Goal: Task Accomplishment & Management: Manage account settings

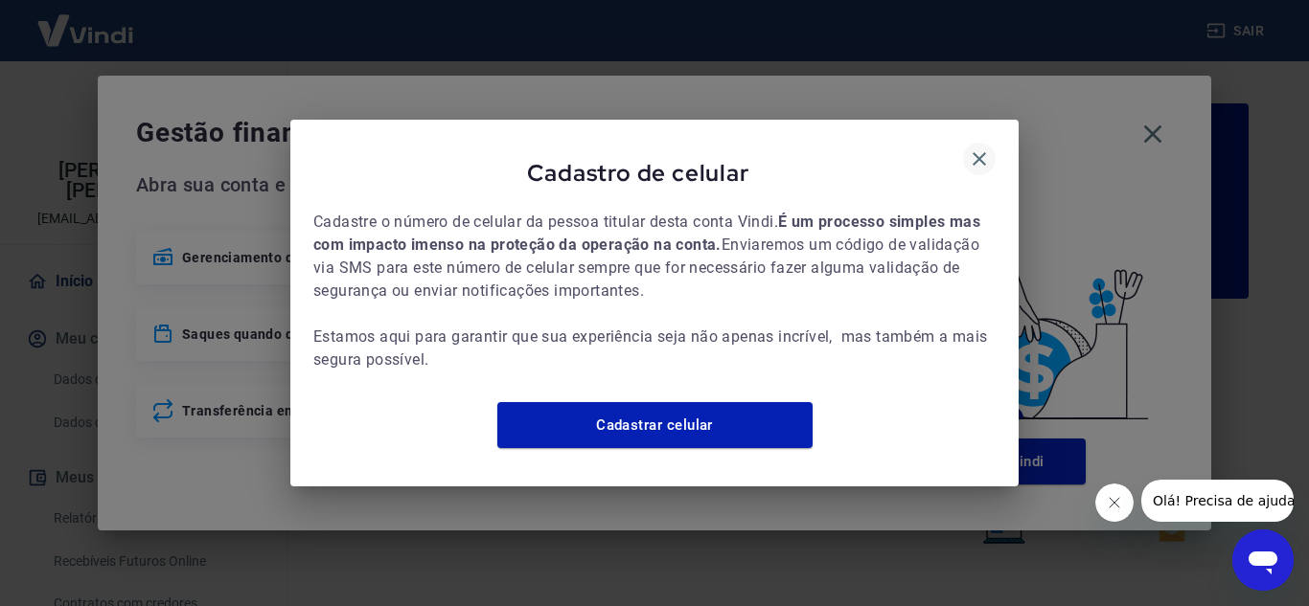
click at [985, 150] on icon "button" at bounding box center [979, 159] width 23 height 23
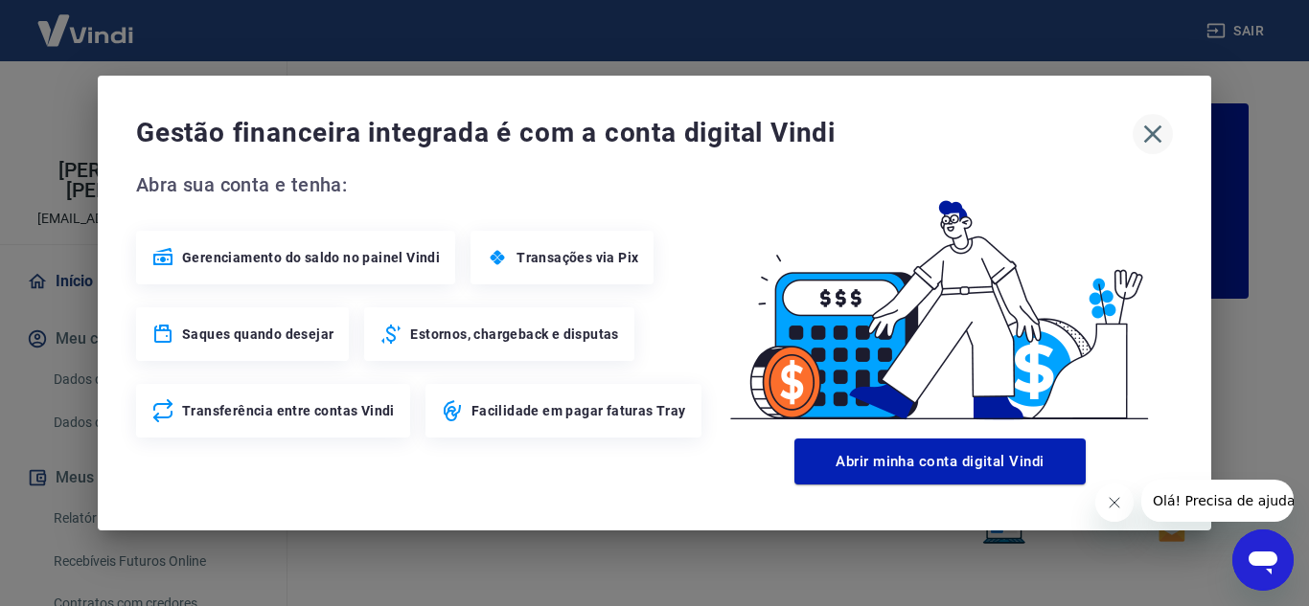
click at [1149, 138] on icon "button" at bounding box center [1153, 135] width 18 height 18
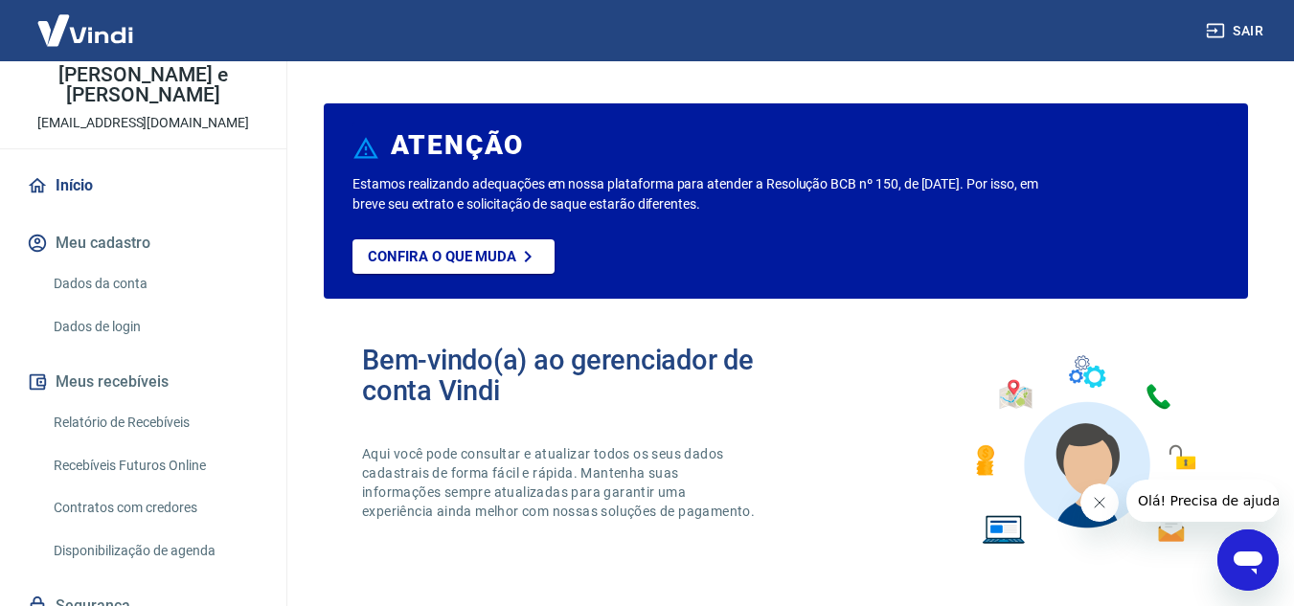
scroll to position [174, 0]
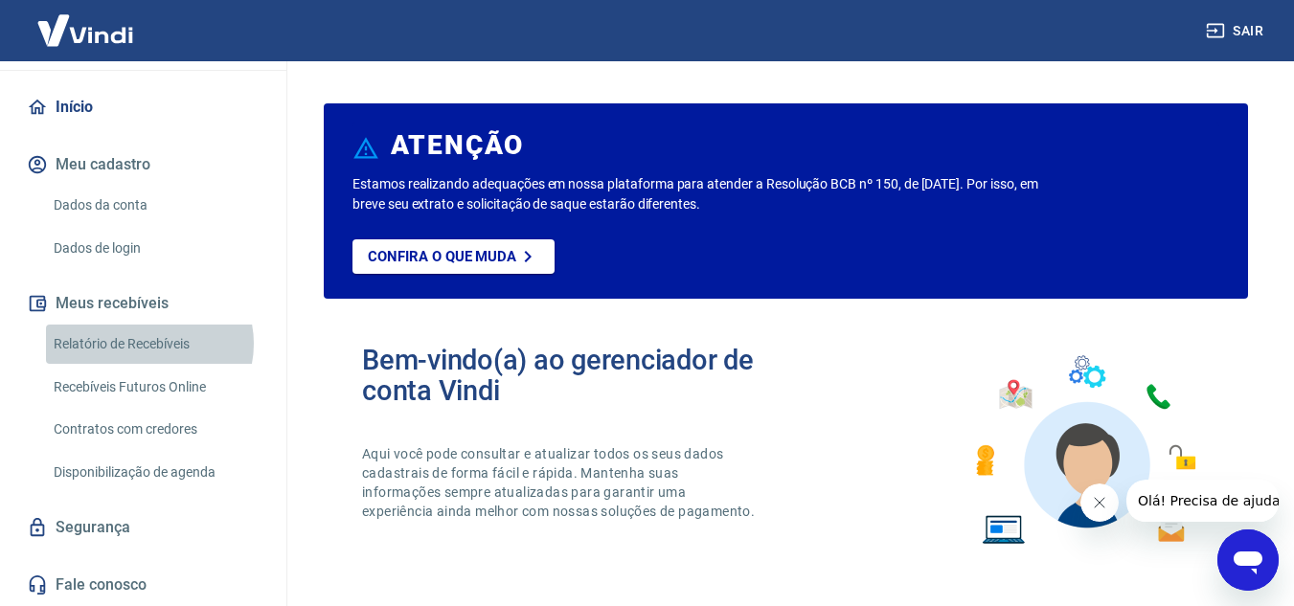
click at [149, 344] on link "Relatório de Recebíveis" at bounding box center [154, 344] width 217 height 39
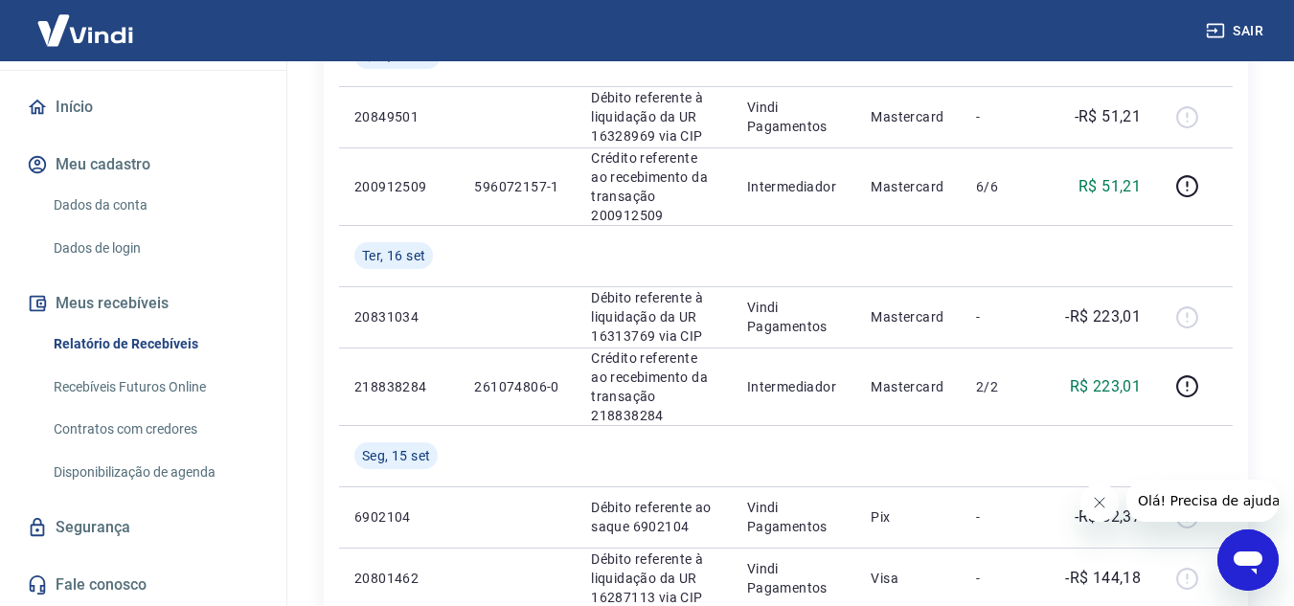
scroll to position [383, 0]
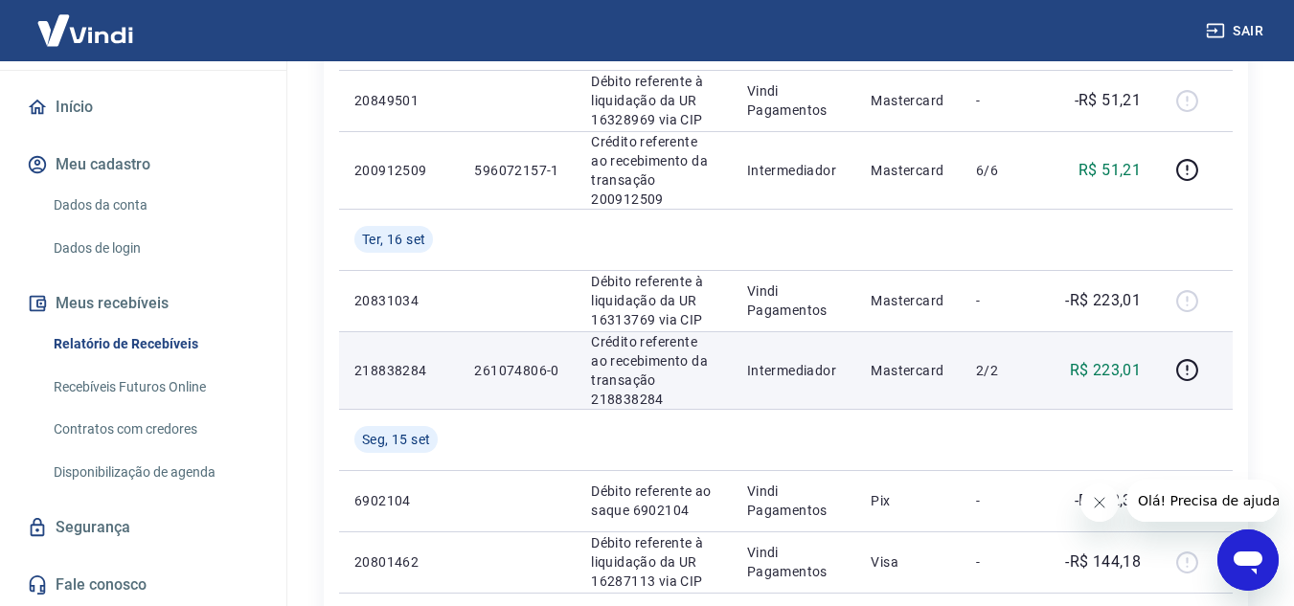
click at [645, 401] on p "Crédito referente ao recebimento da transação 218838284" at bounding box center [654, 370] width 126 height 77
copy p "218838284"
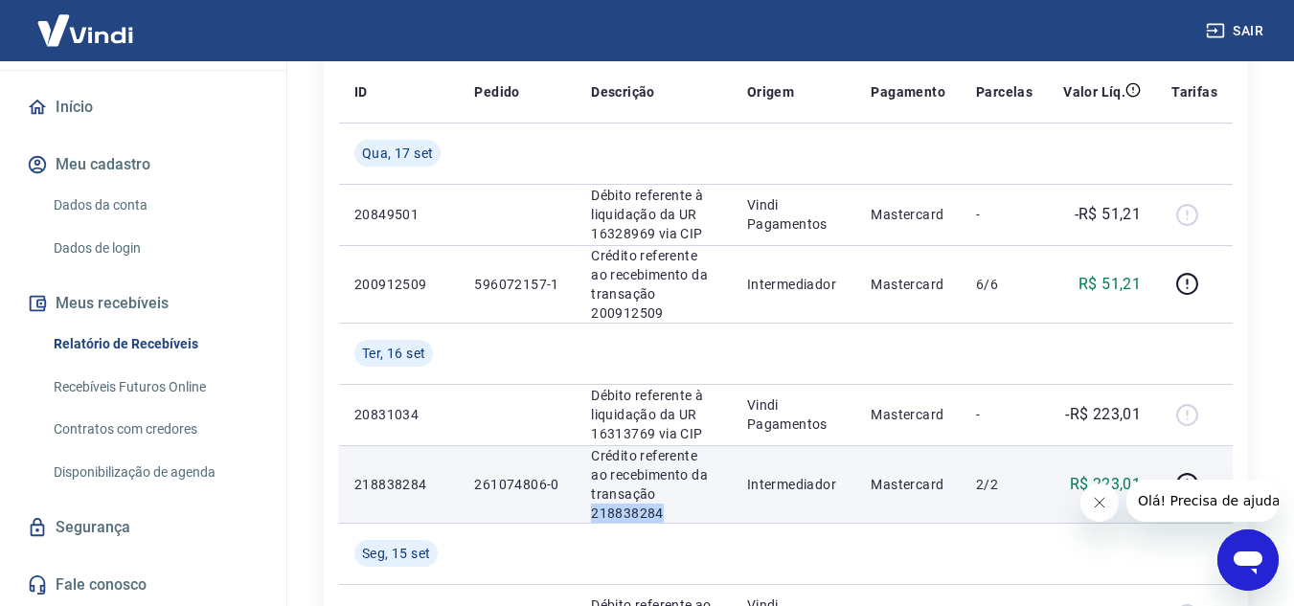
scroll to position [0, 0]
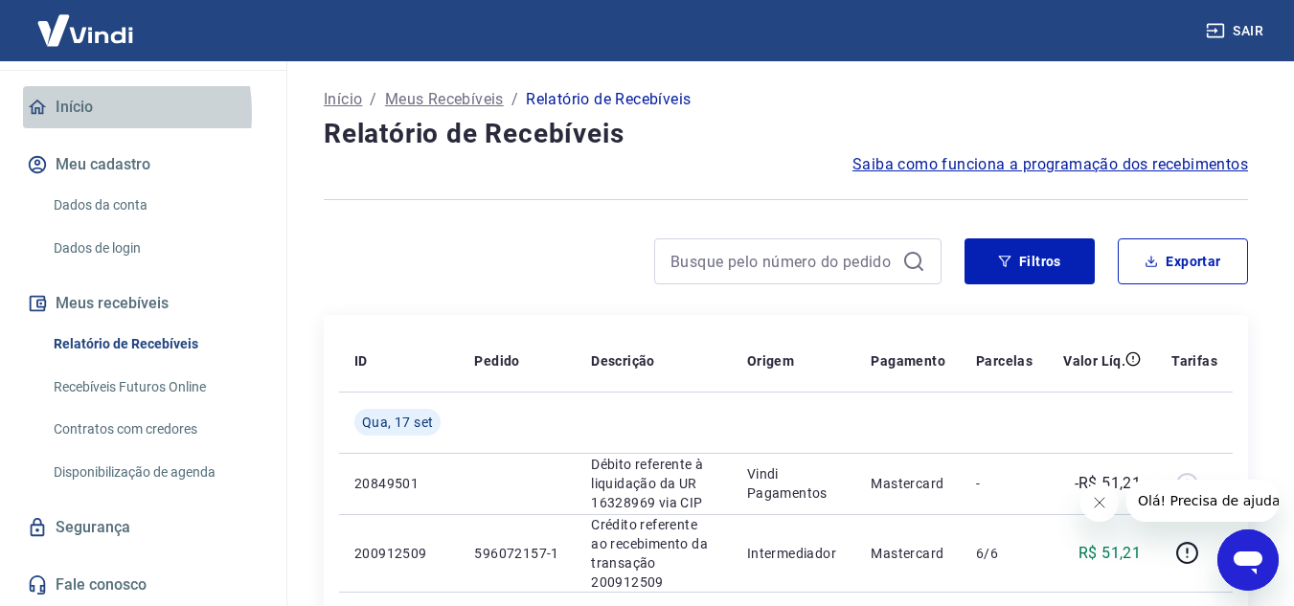
click at [57, 113] on link "Início" at bounding box center [143, 107] width 240 height 42
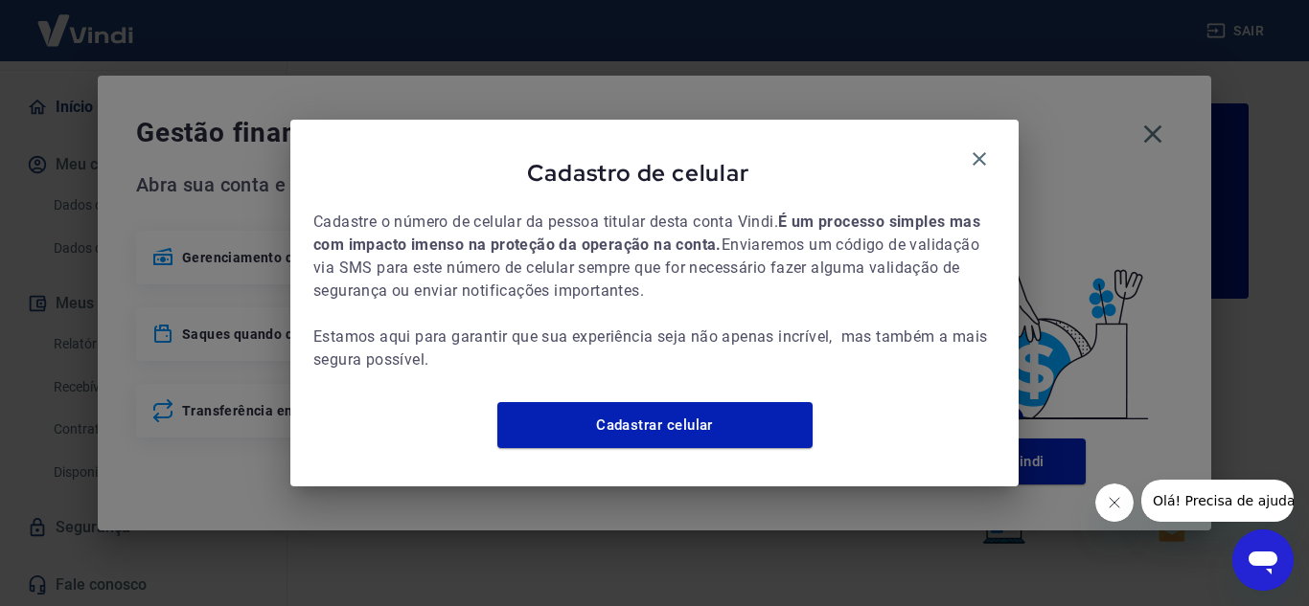
drag, startPoint x: 976, startPoint y: 148, endPoint x: 1011, endPoint y: 146, distance: 34.5
click at [974, 148] on icon "button" at bounding box center [979, 159] width 23 height 23
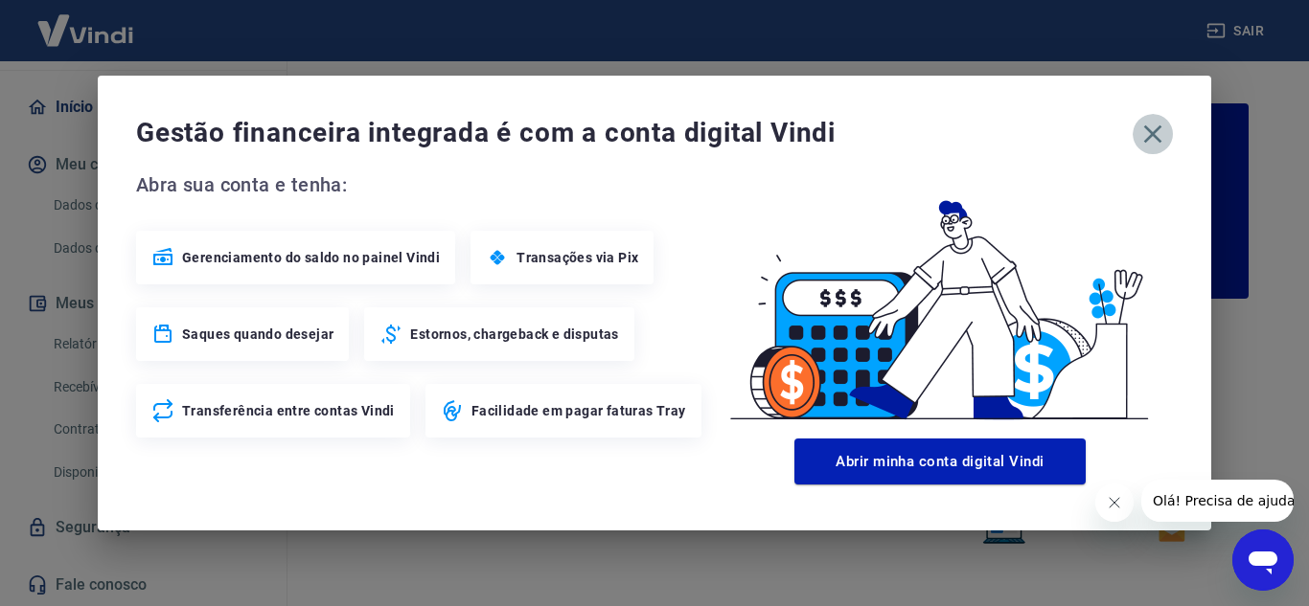
click at [1155, 131] on icon "button" at bounding box center [1153, 135] width 18 height 18
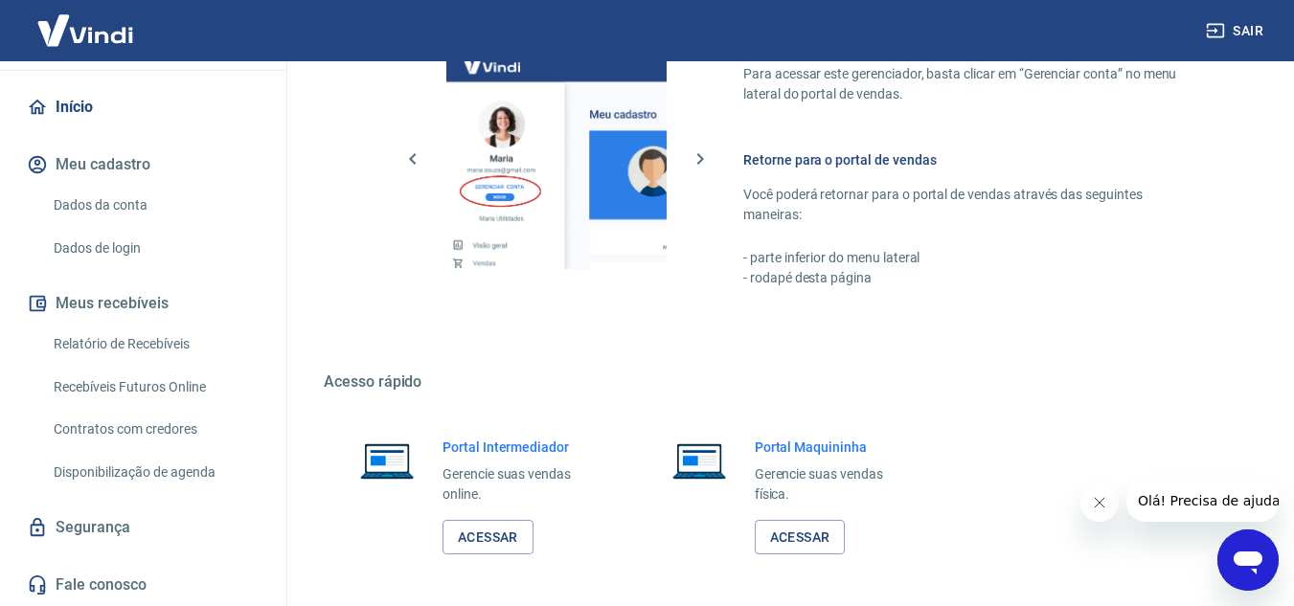
scroll to position [1164, 0]
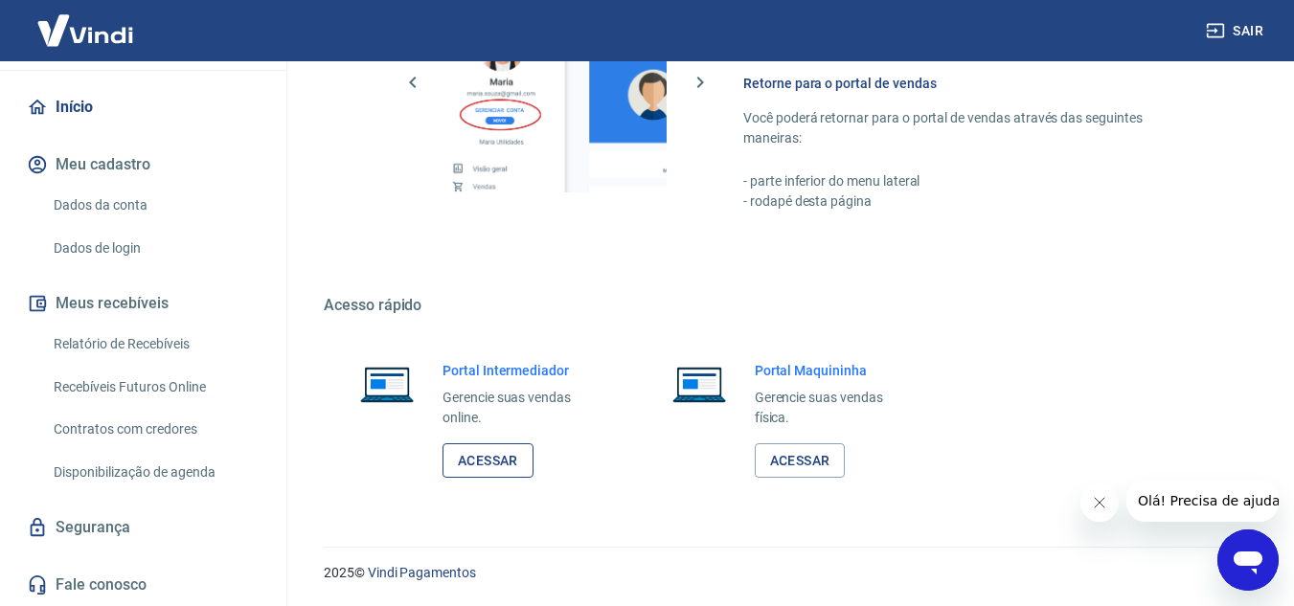
click at [500, 455] on link "Acessar" at bounding box center [488, 461] width 91 height 35
